Goal: Check status: Check status

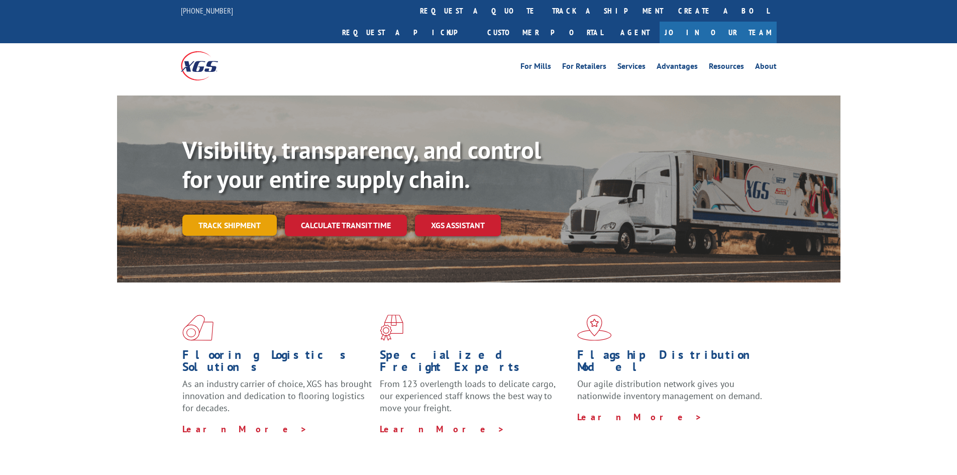
click at [222, 214] on link "Track shipment" at bounding box center [229, 224] width 94 height 21
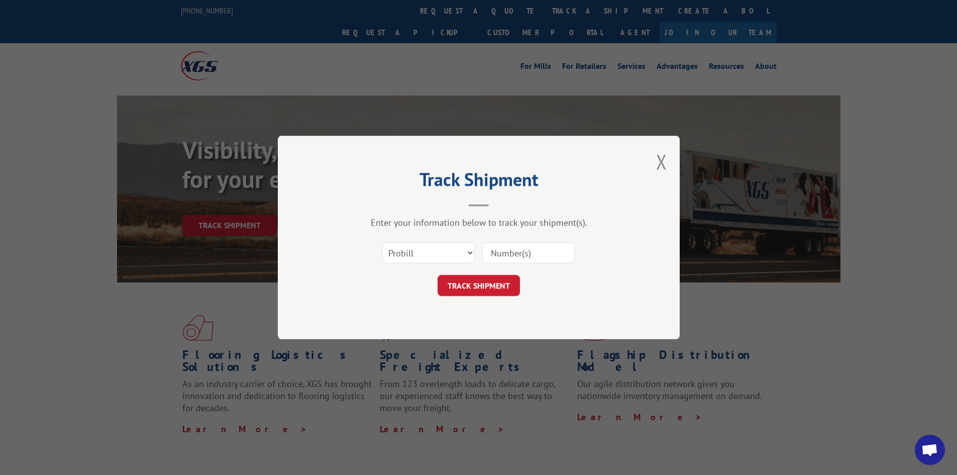
click at [522, 252] on input at bounding box center [528, 252] width 92 height 21
paste input "17228122"
type input "17228122"
click at [473, 284] on button "TRACK SHIPMENT" at bounding box center [478, 285] width 82 height 21
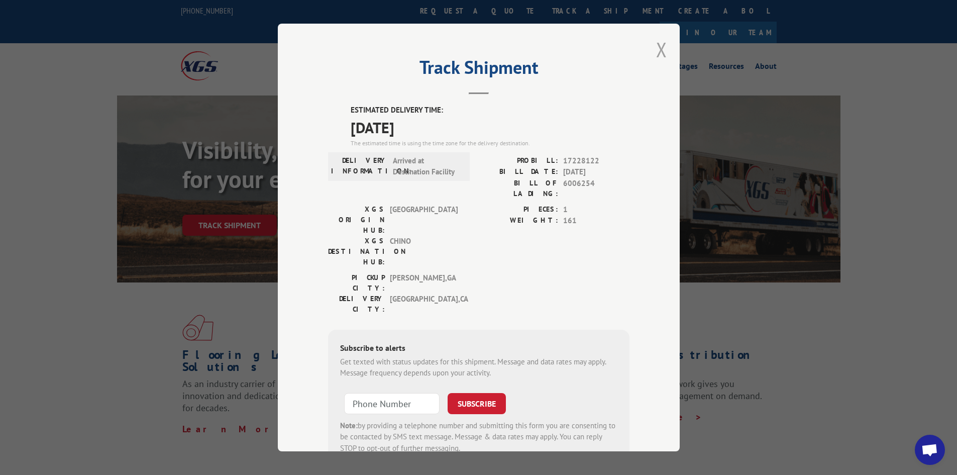
click at [656, 47] on button "Close modal" at bounding box center [661, 49] width 11 height 27
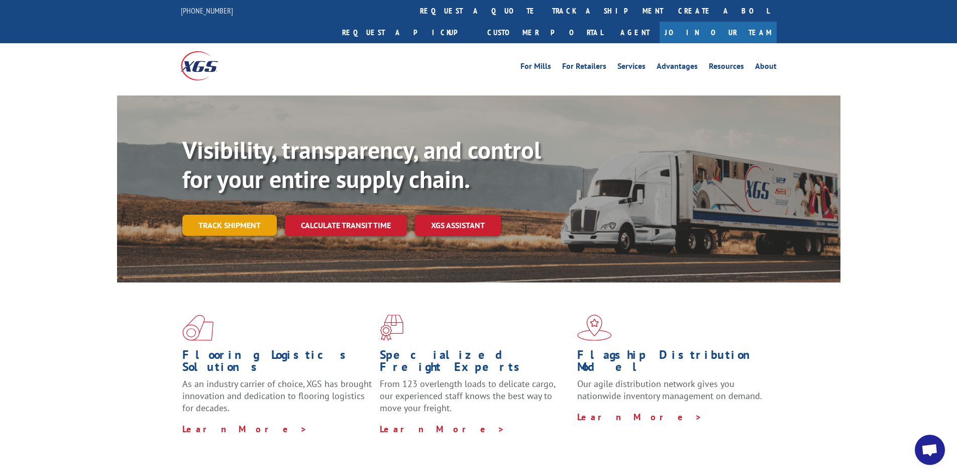
click at [209, 214] on link "Track shipment" at bounding box center [229, 224] width 94 height 21
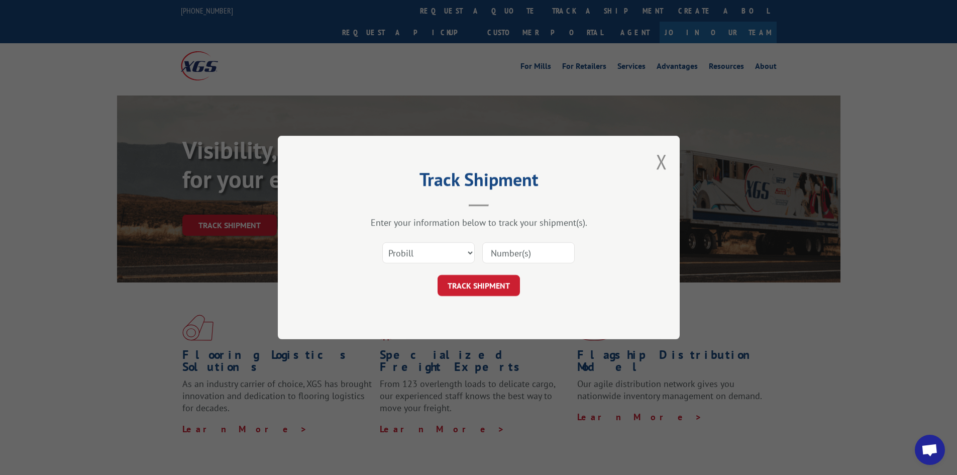
click at [516, 249] on input at bounding box center [528, 252] width 92 height 21
paste input "17227942"
type input "17227942"
click at [464, 282] on button "TRACK SHIPMENT" at bounding box center [478, 285] width 82 height 21
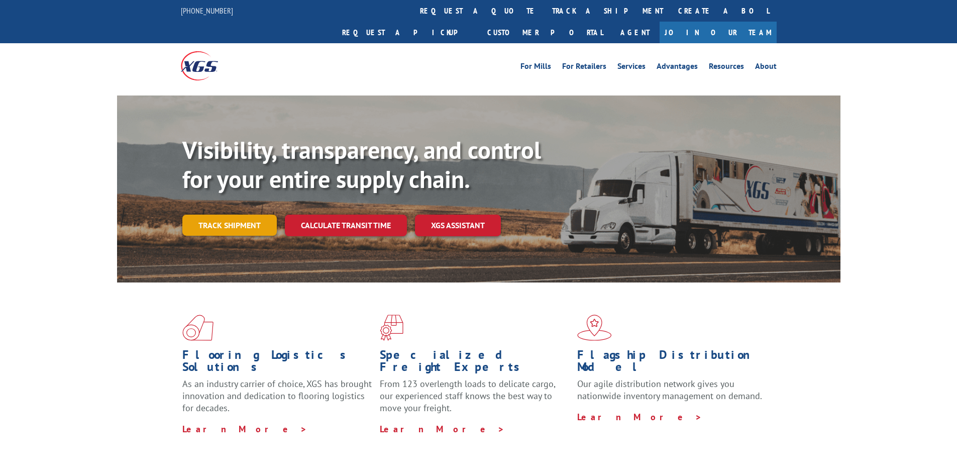
click at [233, 214] on link "Track shipment" at bounding box center [229, 224] width 94 height 21
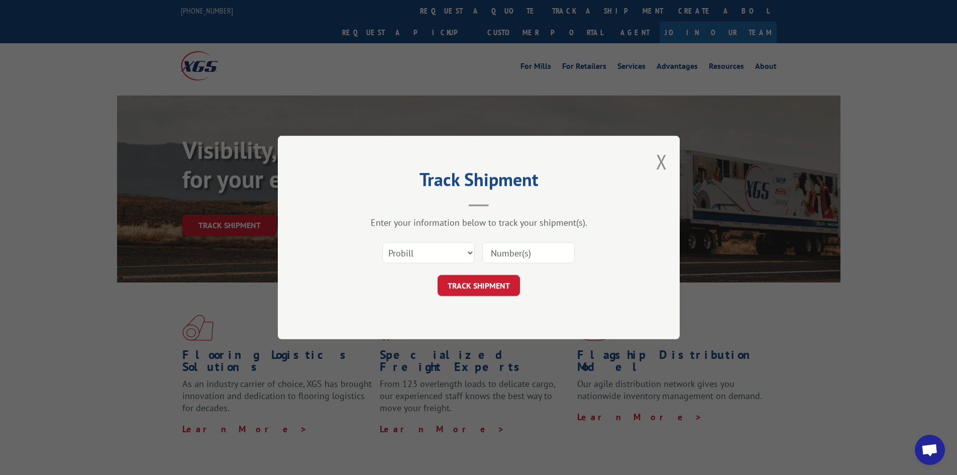
paste input "17516198"
type input "17516198"
click at [460, 279] on button "TRACK SHIPMENT" at bounding box center [478, 285] width 82 height 21
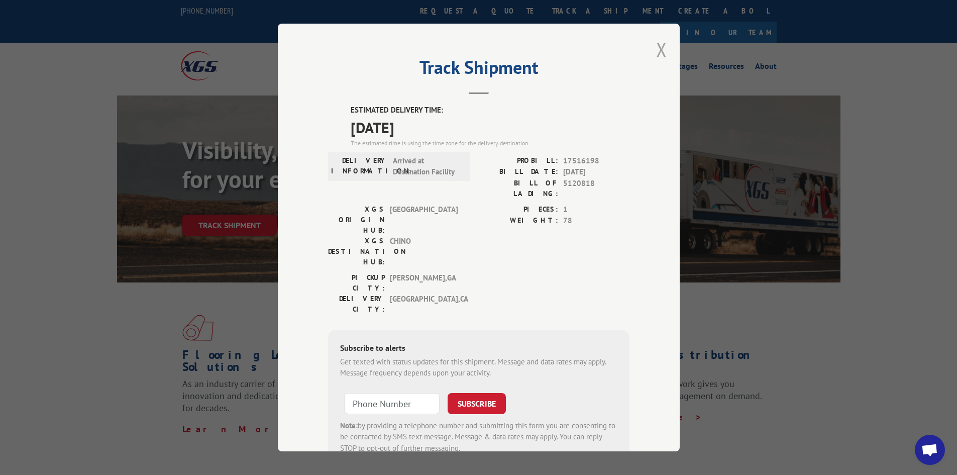
click at [656, 46] on button "Close modal" at bounding box center [661, 49] width 11 height 27
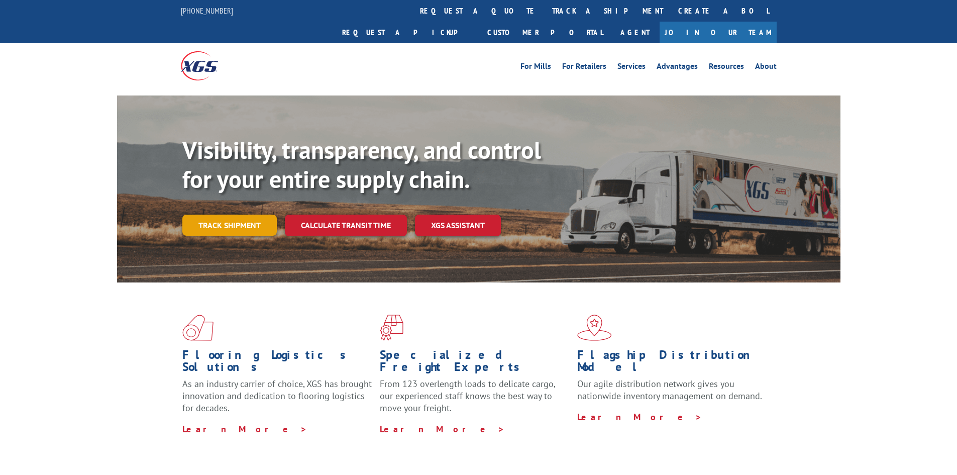
click at [224, 214] on link "Track shipment" at bounding box center [229, 224] width 94 height 21
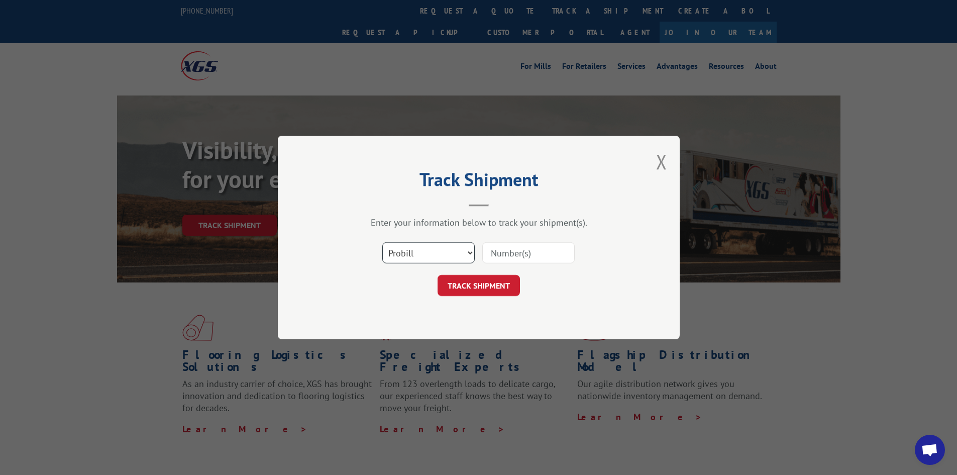
click at [422, 253] on select "Select category... Probill BOL PO" at bounding box center [428, 252] width 92 height 21
select select "bol"
click at [382, 242] on select "Select category... Probill BOL PO" at bounding box center [428, 252] width 92 height 21
click at [513, 251] on input at bounding box center [528, 252] width 92 height 21
paste input "017958250903"
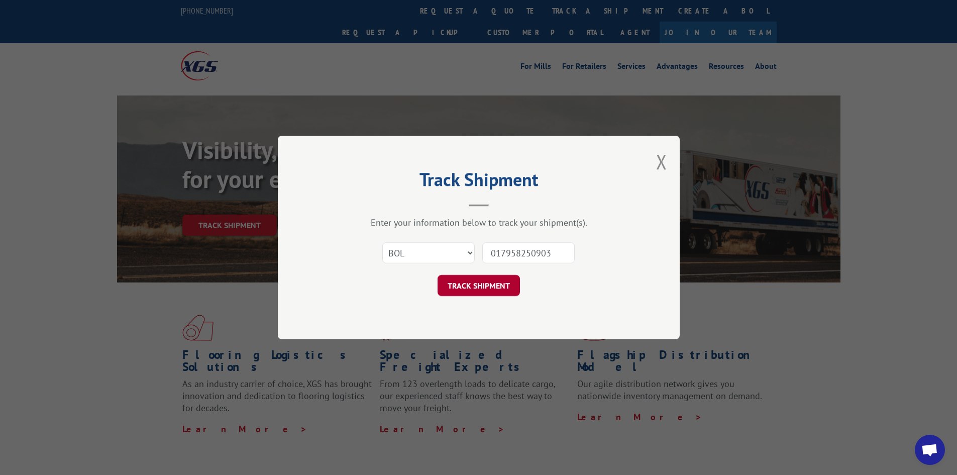
type input "017958250903"
click at [483, 276] on button "TRACK SHIPMENT" at bounding box center [478, 285] width 82 height 21
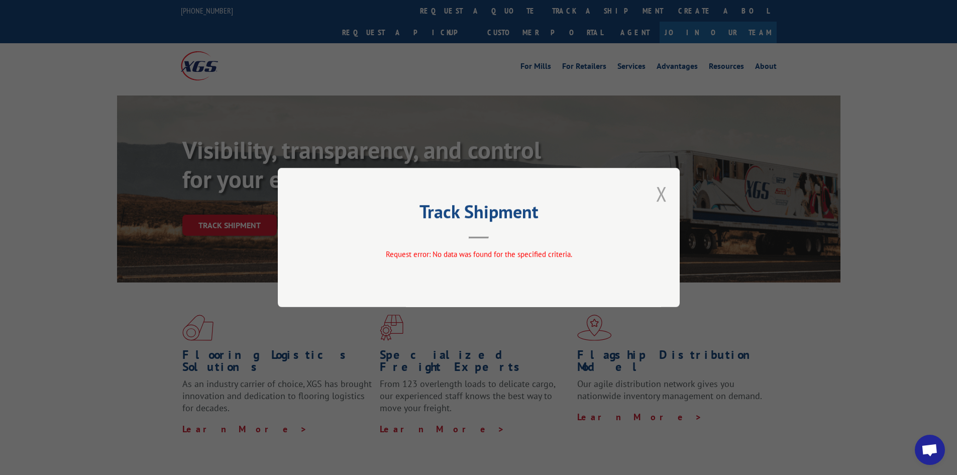
click at [666, 195] on button "Close modal" at bounding box center [661, 193] width 11 height 27
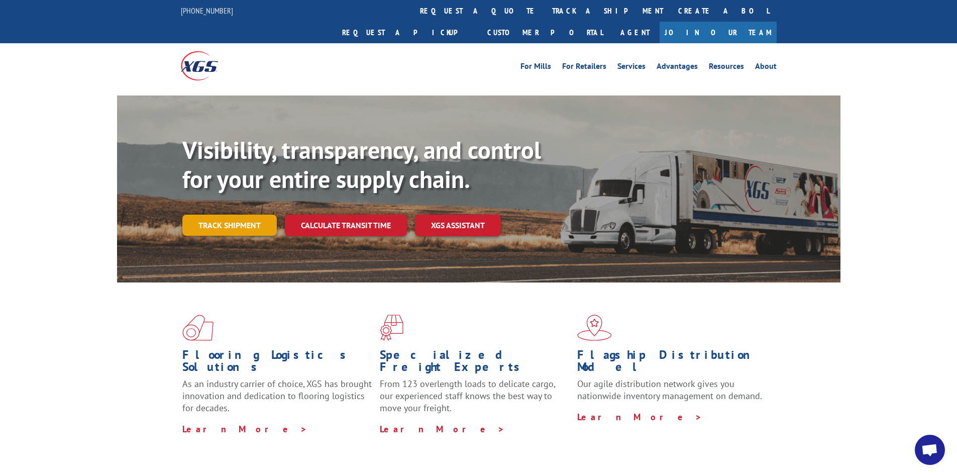
click at [251, 214] on link "Track shipment" at bounding box center [229, 224] width 94 height 21
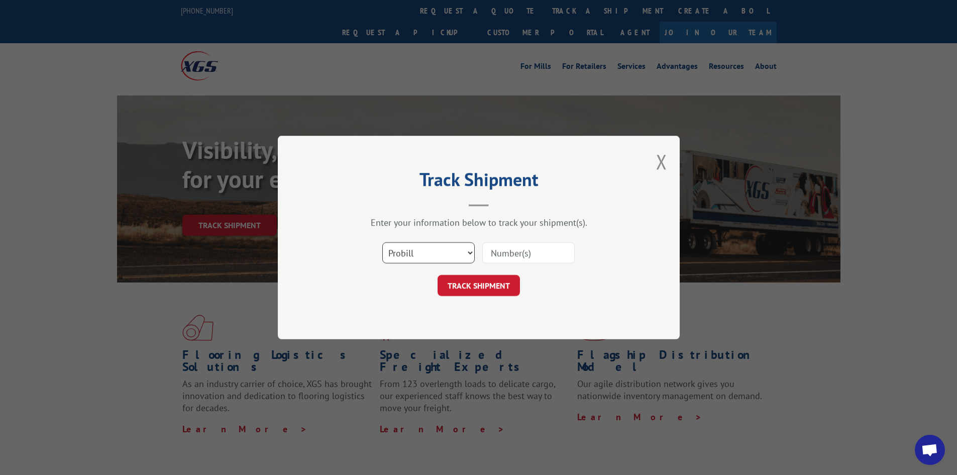
click at [424, 250] on select "Select category... Probill BOL PO" at bounding box center [428, 252] width 92 height 21
select select "po"
click at [382, 242] on select "Select category... Probill BOL PO" at bounding box center [428, 252] width 92 height 21
paste input "55505238"
type input "55505238"
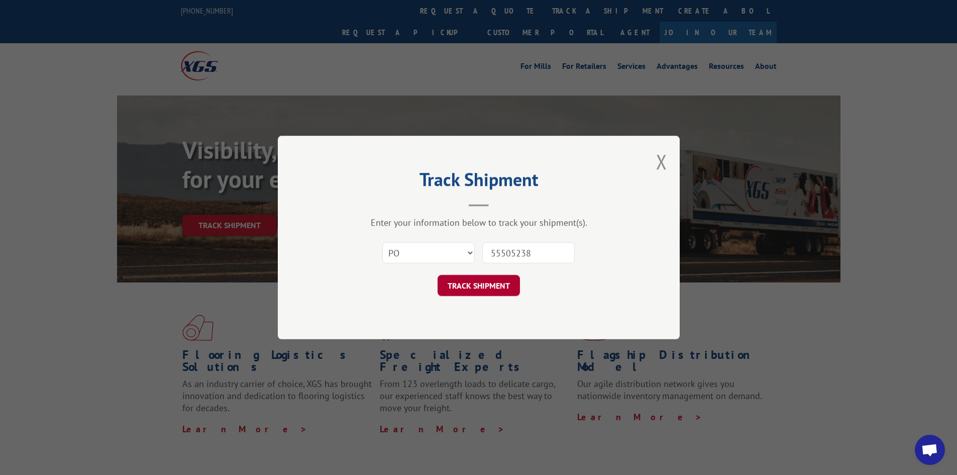
click at [463, 283] on button "TRACK SHIPMENT" at bounding box center [478, 285] width 82 height 21
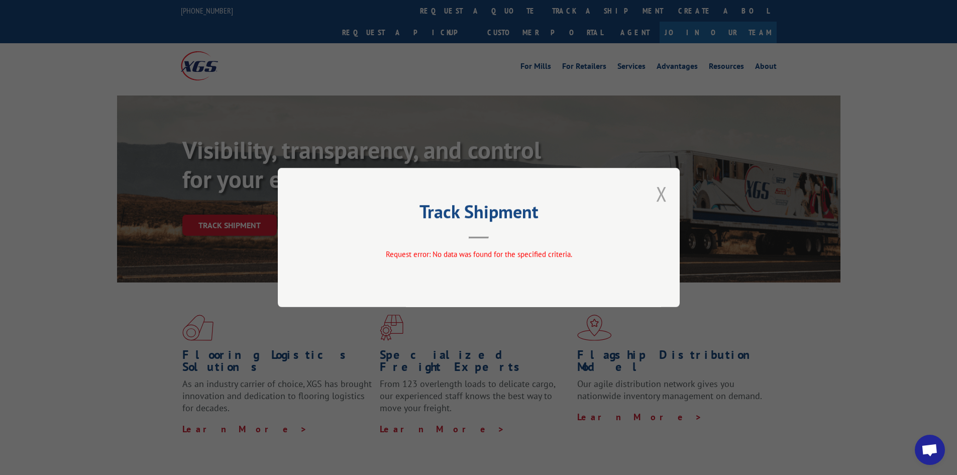
click at [660, 194] on button "Close modal" at bounding box center [661, 193] width 11 height 27
